Goal: Task Accomplishment & Management: Manage account settings

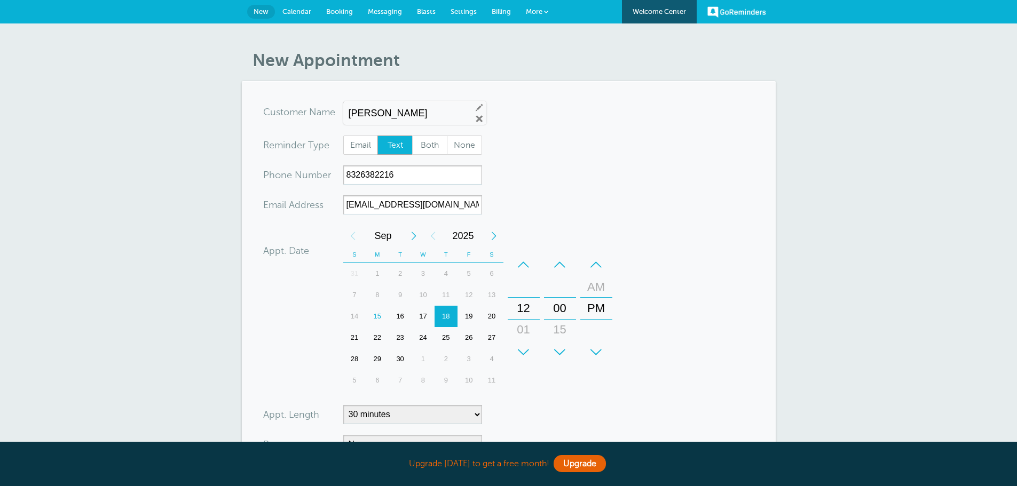
scroll to position [241, 0]
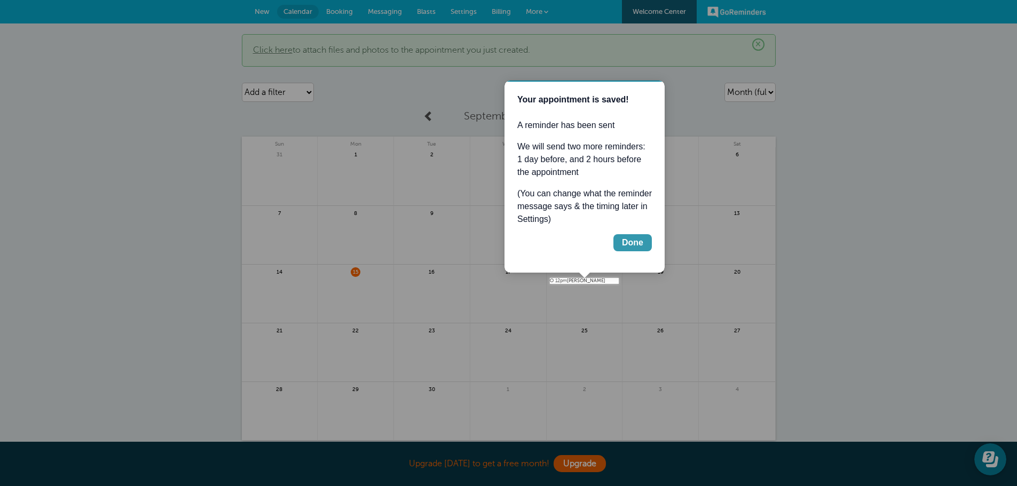
click at [631, 241] on div "Done" at bounding box center [632, 242] width 21 height 13
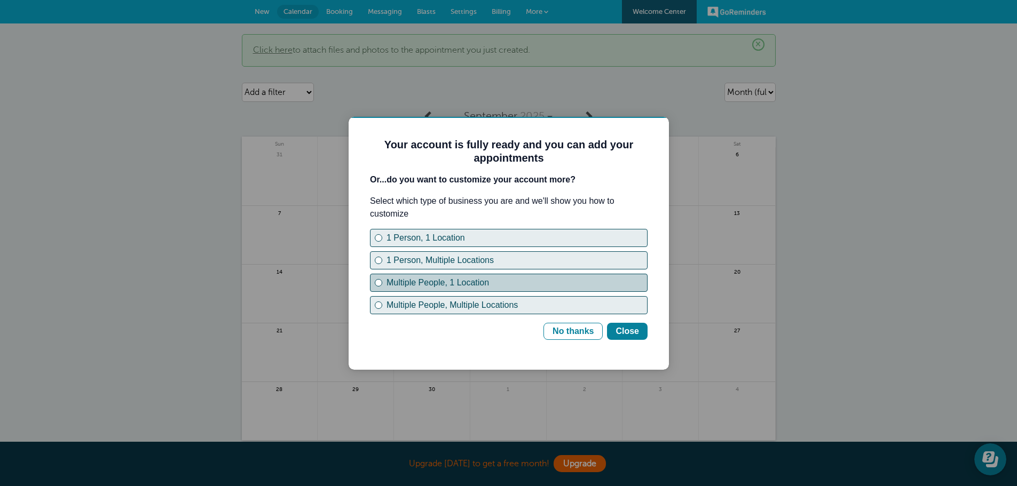
click at [511, 280] on div "Multiple People, 1 Location" at bounding box center [516, 282] width 260 height 13
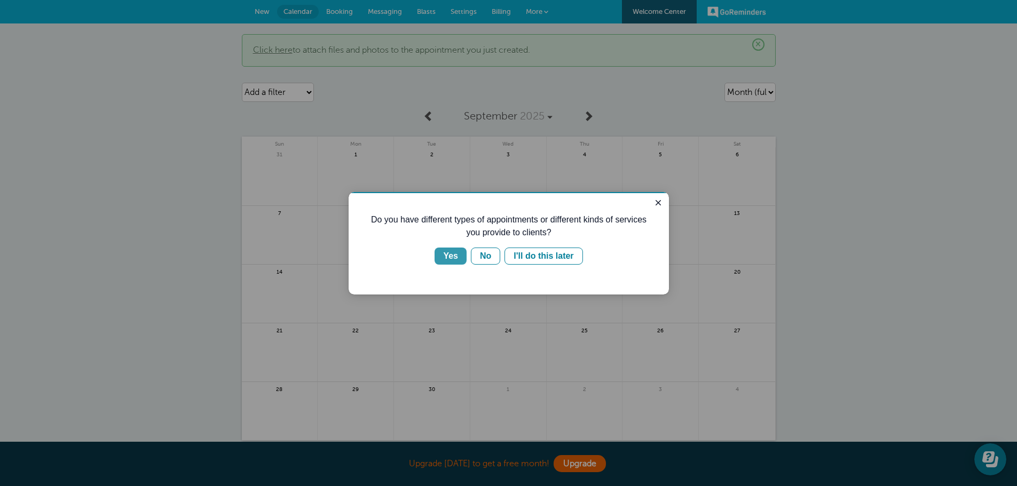
click at [451, 259] on div "Yes" at bounding box center [450, 256] width 15 height 13
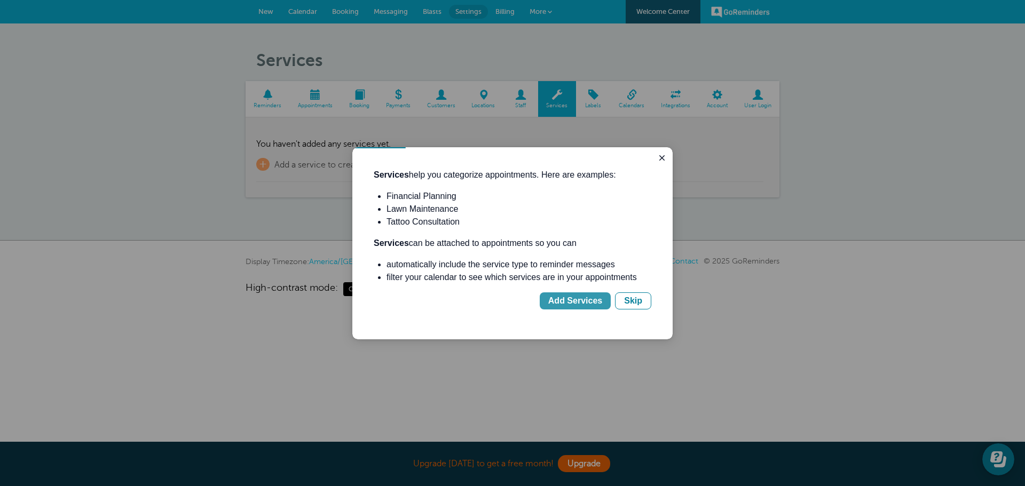
drag, startPoint x: 581, startPoint y: 296, endPoint x: 932, endPoint y: 444, distance: 381.6
click at [581, 296] on div "Add Services" at bounding box center [575, 301] width 54 height 13
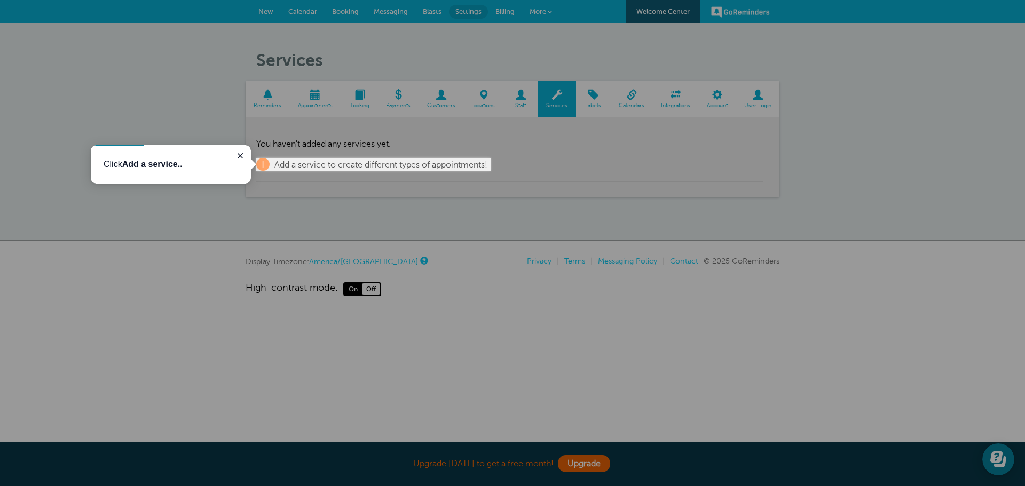
click at [295, 157] on div at bounding box center [245, 79] width 491 height 158
click at [289, 164] on span "Add a service to create different types of appointments!" at bounding box center [380, 165] width 213 height 10
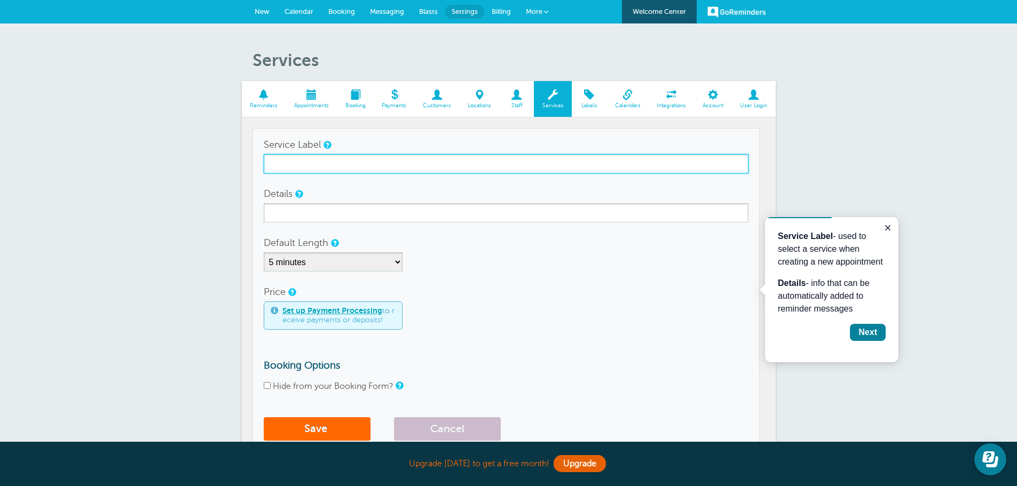
click at [290, 162] on input "Service Label" at bounding box center [506, 163] width 485 height 19
type input "Initial Visit"
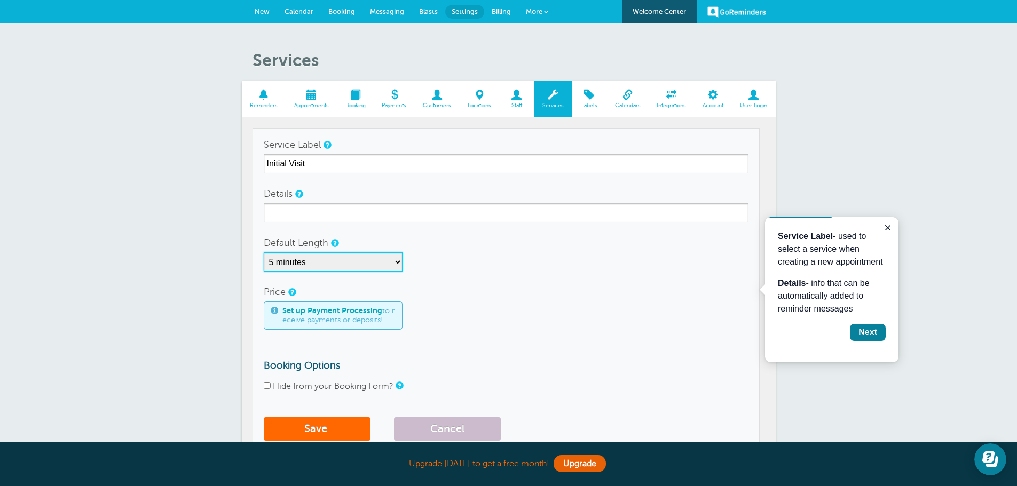
click at [391, 261] on select "5 minutes 10 minutes 15 minutes 20 minutes 25 minutes 30 minutes 35 minutes 40 …" at bounding box center [333, 261] width 139 height 19
select select "30"
click at [264, 252] on select "5 minutes 10 minutes 15 minutes 20 minutes 25 minutes 30 minutes 35 minutes 40 …" at bounding box center [333, 261] width 139 height 19
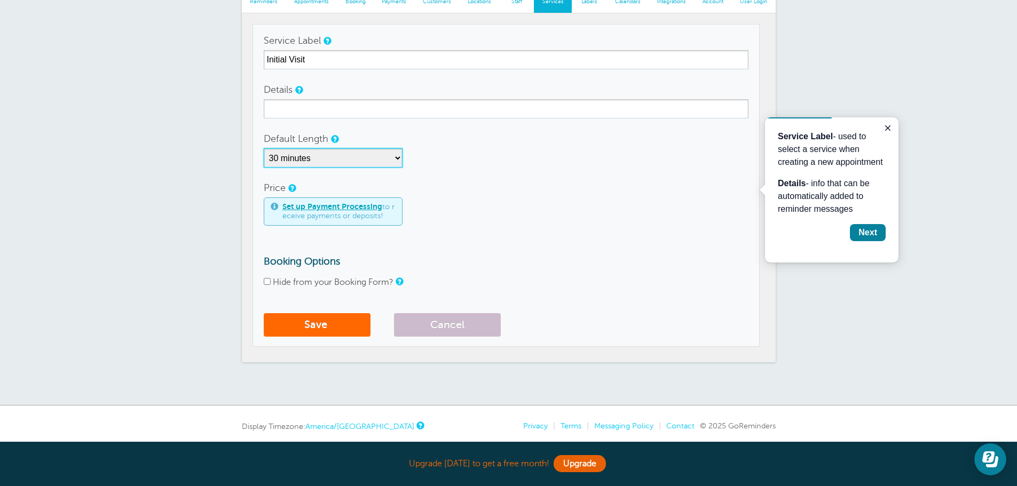
scroll to position [107, 0]
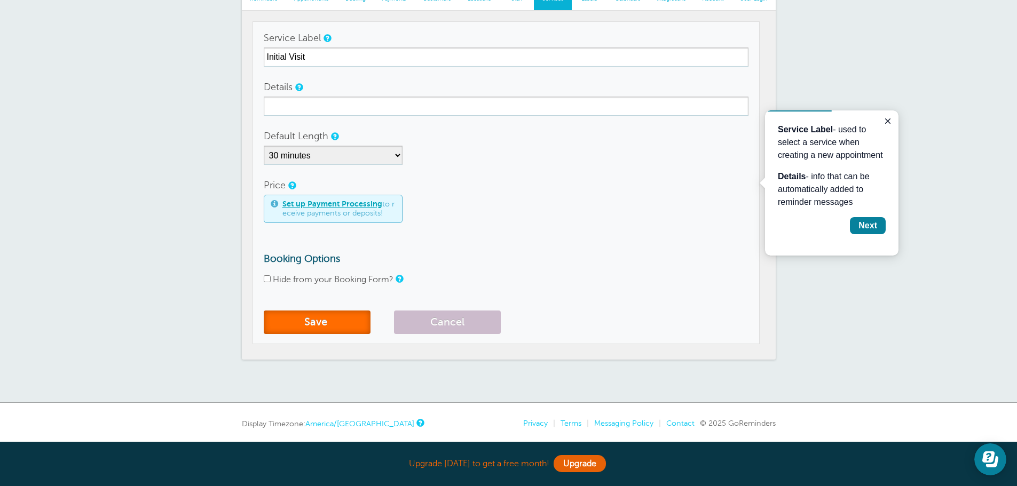
click at [319, 322] on button "Save" at bounding box center [317, 322] width 107 height 23
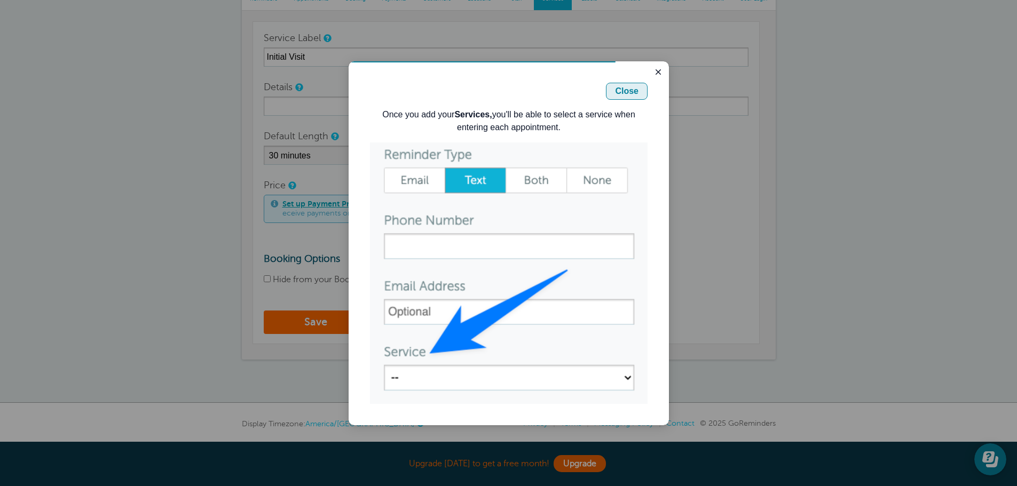
click at [639, 89] on button "Close" at bounding box center [627, 91] width 42 height 17
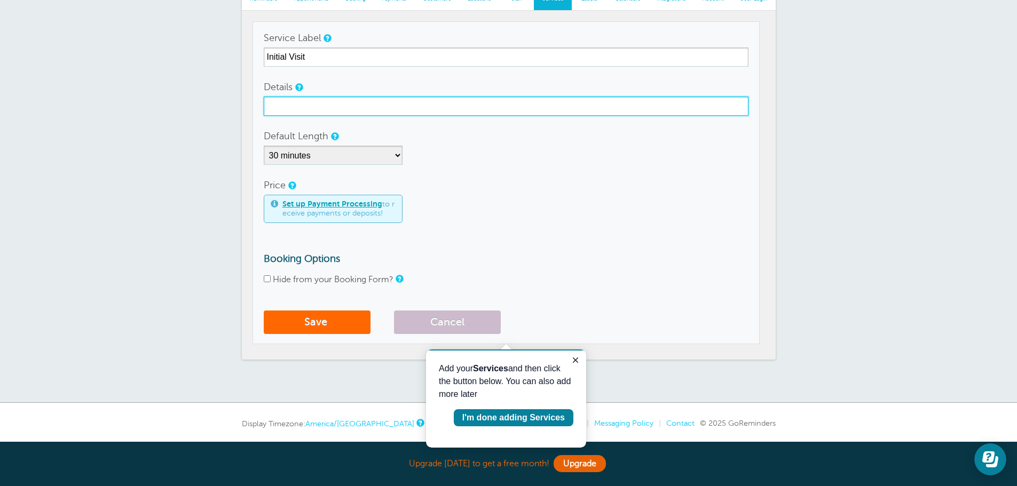
click at [303, 106] on input "Details" at bounding box center [506, 106] width 485 height 19
type input "Initial Visit"
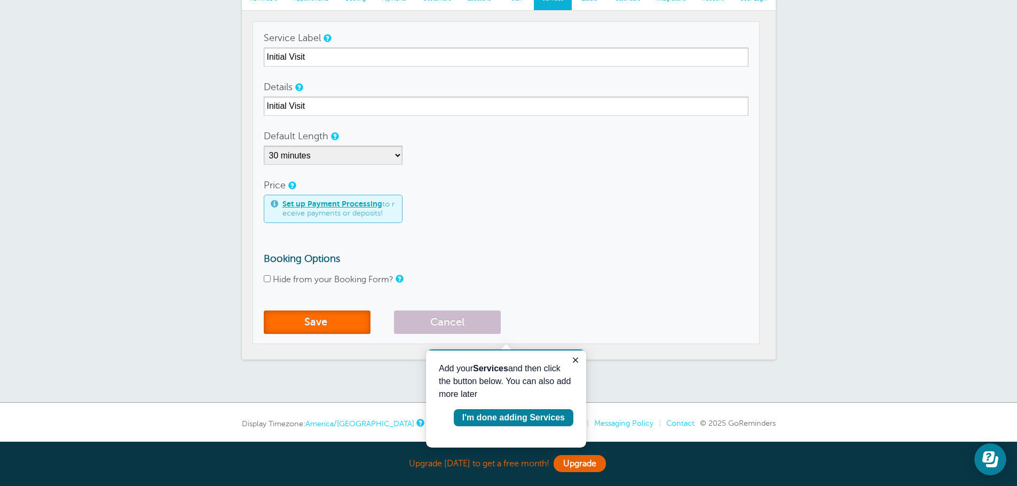
click at [307, 318] on button "Save" at bounding box center [317, 322] width 107 height 23
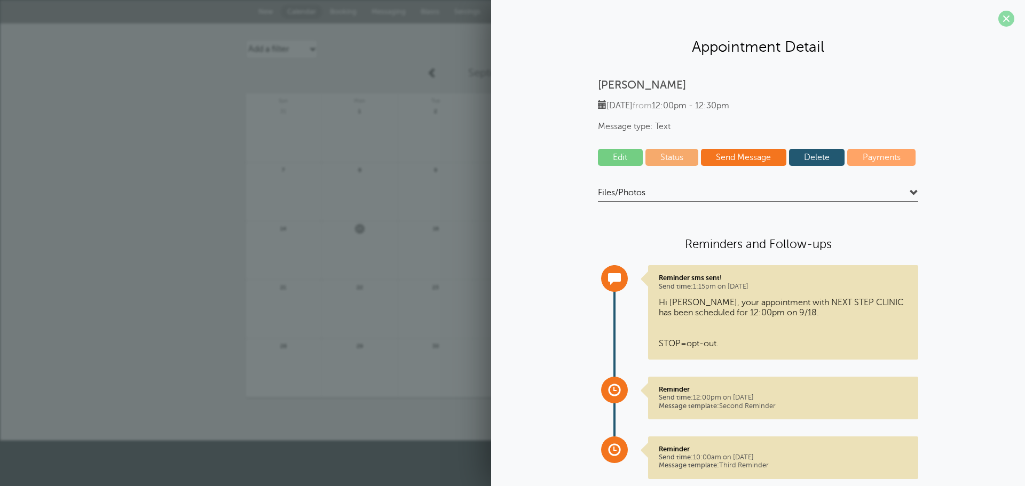
click at [1000, 20] on span at bounding box center [1006, 19] width 16 height 16
